Goal: Information Seeking & Learning: Find specific fact

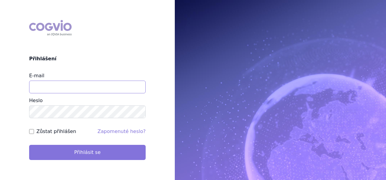
type input "apolena.koklarova@vzp.cz"
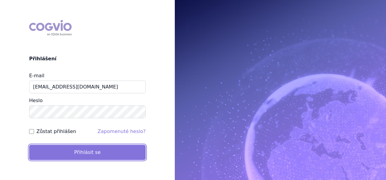
click at [113, 147] on button "Přihlásit se" at bounding box center [87, 152] width 117 height 15
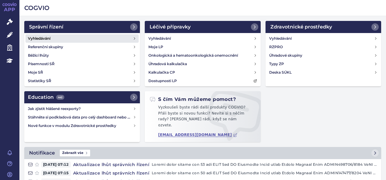
click at [108, 42] on link "Vyhledávání" at bounding box center [81, 38] width 113 height 8
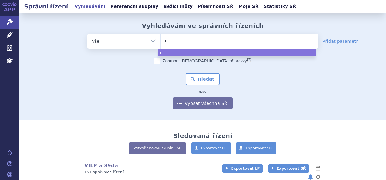
type input "re"
type input "rets"
type input "retsev"
type input "retsevmo"
select select "retsevmo"
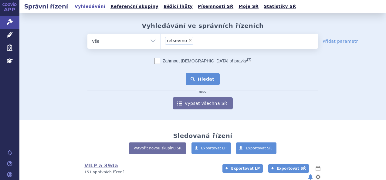
click at [201, 73] on button "Hledat" at bounding box center [203, 79] width 34 height 12
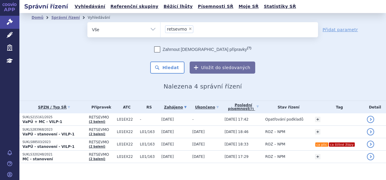
click at [188, 27] on span "×" at bounding box center [190, 29] width 4 height 4
click at [161, 27] on select "retsevmo" at bounding box center [160, 29] width 0 height 15
select select
type input "ry"
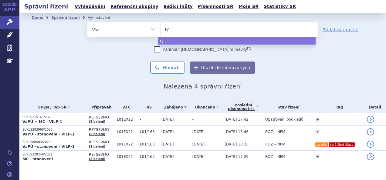
type input "ryt"
type input "ry"
type input "rybr"
type input "rybre"
type input "rybrea"
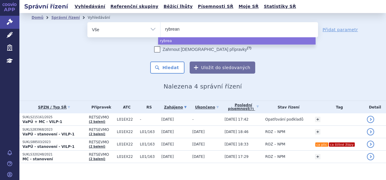
type input "rybreant"
type input "rybrean"
type input "rybrea"
type input "rybre"
type input "rybrev"
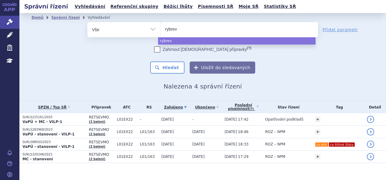
type input "rybreva"
type input "rybrevan"
type input "[MEDICAL_DATA]"
select select "[MEDICAL_DATA]"
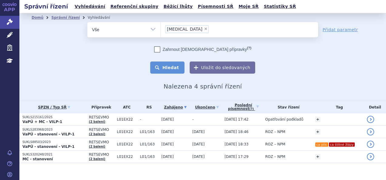
click at [173, 68] on button "Hledat" at bounding box center [167, 68] width 34 height 12
